Goal: Information Seeking & Learning: Check status

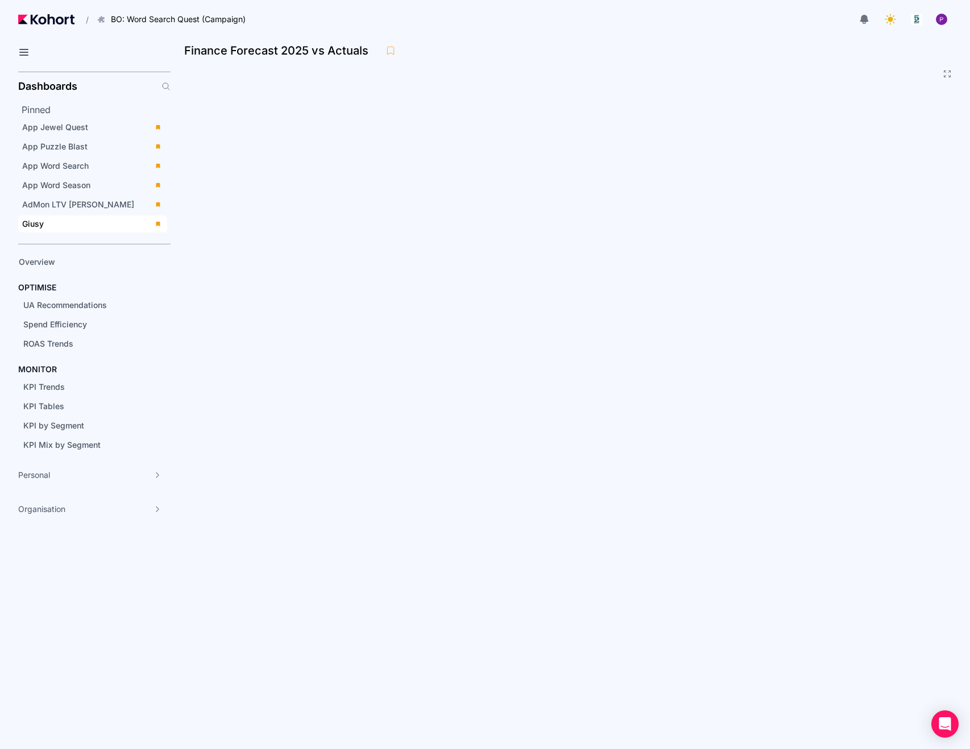
click at [45, 226] on div "Giusy" at bounding box center [84, 223] width 125 height 11
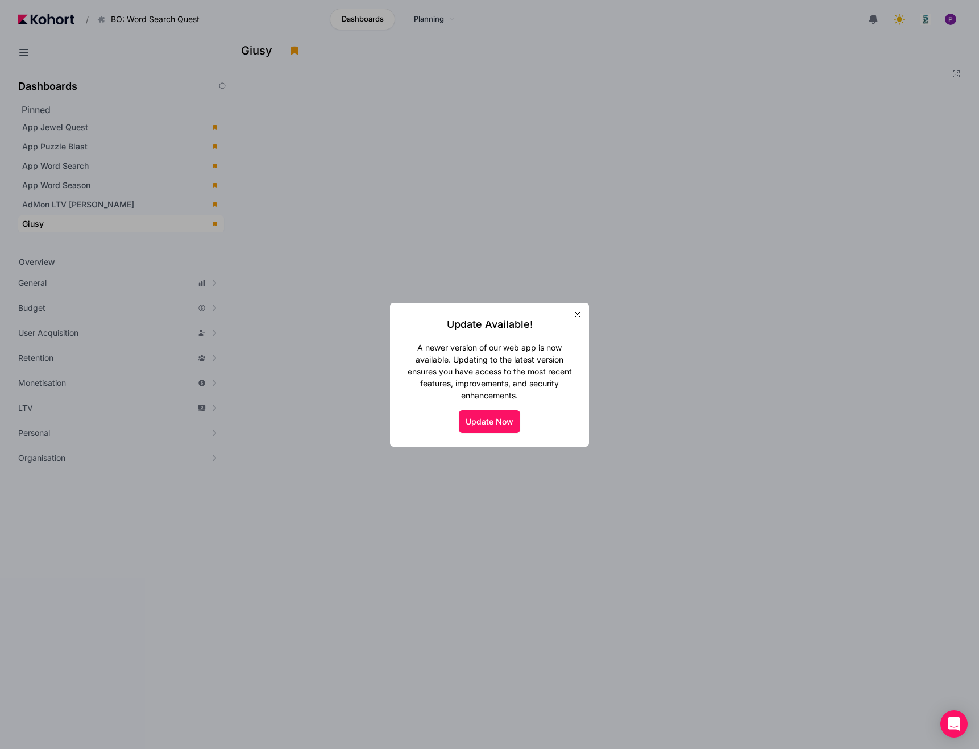
scroll to position [80, 0]
click at [491, 421] on button "Update Now" at bounding box center [489, 421] width 61 height 23
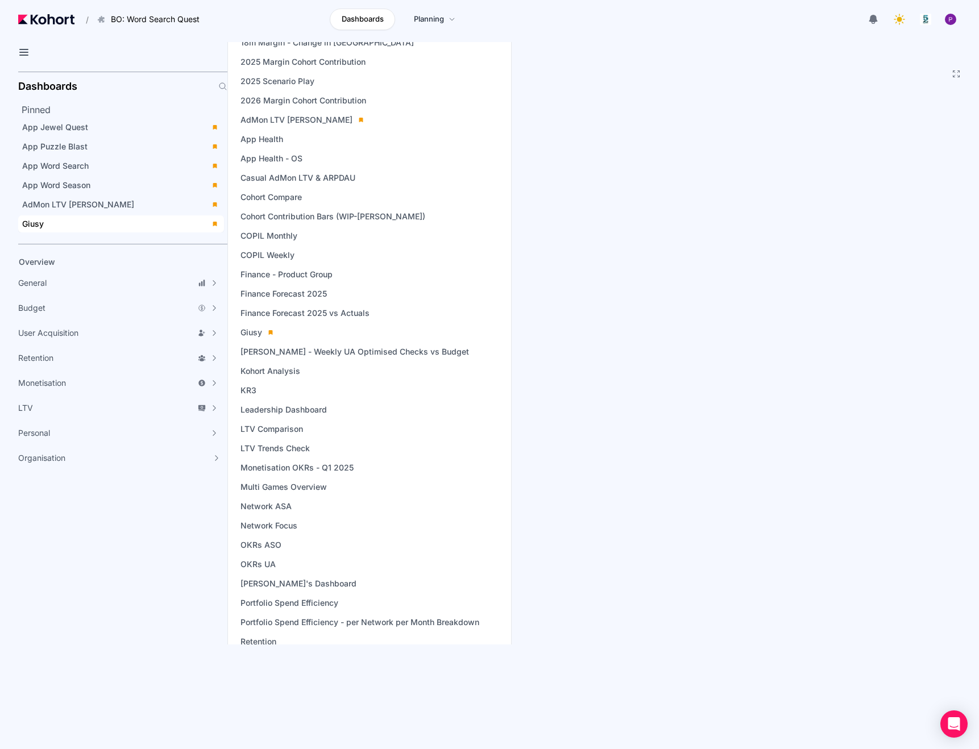
scroll to position [53, 0]
click at [261, 260] on link "COPIL Weekly" at bounding box center [267, 255] width 61 height 16
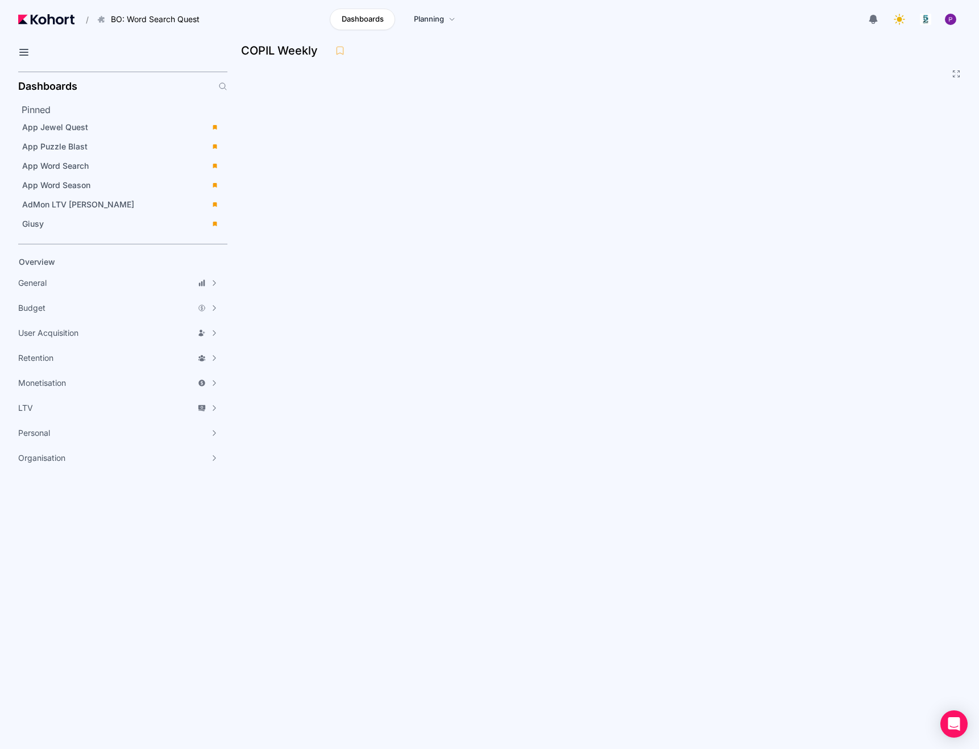
click at [622, 20] on div at bounding box center [773, 19] width 375 height 23
